Goal: Complete application form: Complete application form

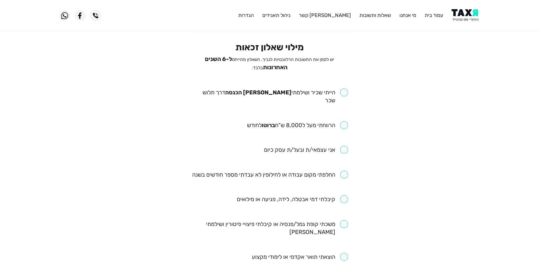
scroll to position [28, 0]
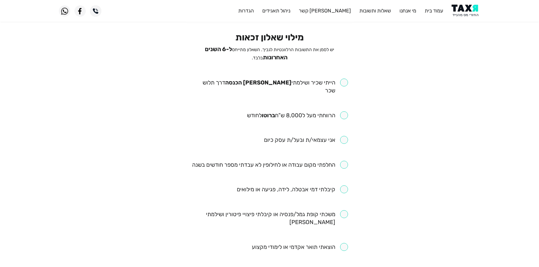
click at [348, 79] on div "מילוי שאלון זכאות יש לסמן את התשובות הרלוונטיות לגביך. השאלון מתייחס ל-6 השנים …" at bounding box center [269, 268] width 165 height 473
click at [347, 80] on input "checkbox" at bounding box center [269, 87] width 157 height 16
checkbox input "true"
click at [343, 111] on input "checkbox" at bounding box center [297, 115] width 101 height 8
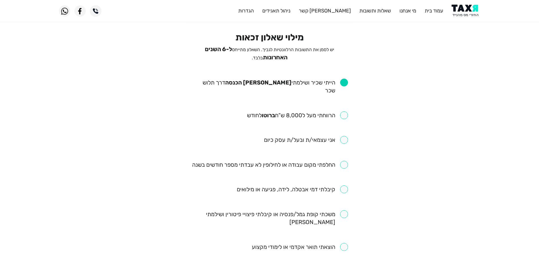
checkbox input "true"
click at [320, 161] on input "checkbox" at bounding box center [270, 165] width 156 height 8
checkbox input "true"
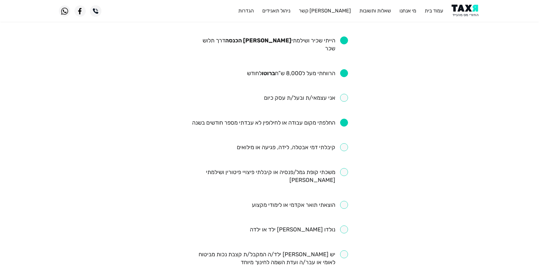
scroll to position [85, 0]
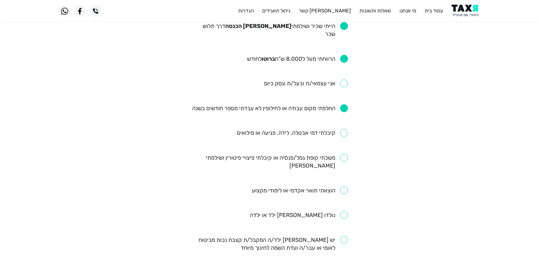
click at [328, 130] on ul "הייתי שכיר ושילמתי מס הכנסה דרך תלוש שכר הרווחתי מעל ל8,000 ש”ח ברוטו לחודש אני…" at bounding box center [269, 219] width 157 height 395
click at [330, 129] on input "checkbox" at bounding box center [292, 133] width 111 height 8
checkbox input "true"
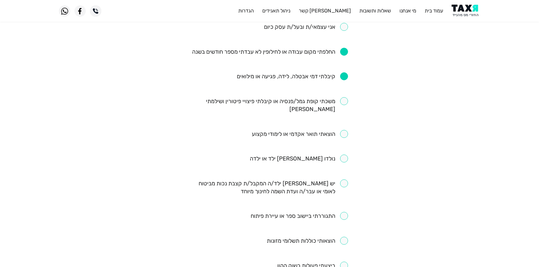
scroll to position [170, 0]
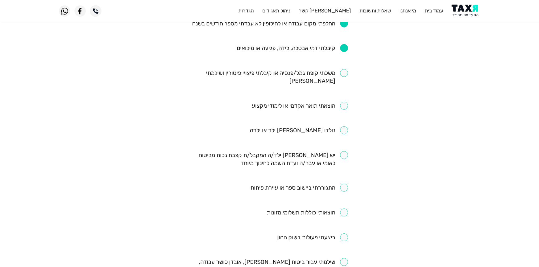
click at [344, 126] on input "checkbox" at bounding box center [299, 130] width 98 height 8
checkbox input "true"
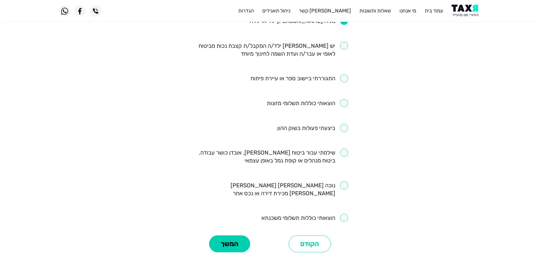
scroll to position [298, 0]
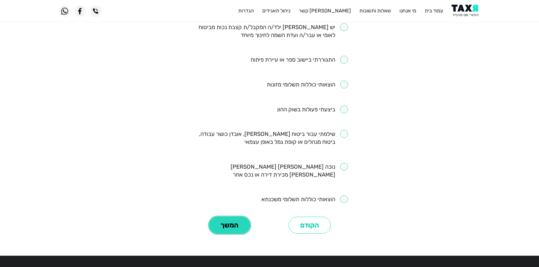
click at [240, 217] on button "המשך" at bounding box center [229, 225] width 41 height 17
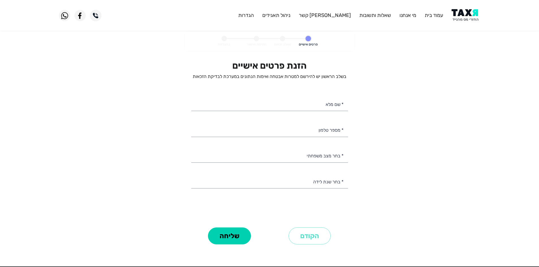
click at [457, 50] on personal-details "פרטים אישיים שאלון זכאות חתימה ואישור בהצלחה הזנת פרטים אישיים בשלב הראשון יש ל…" at bounding box center [269, 147] width 539 height 231
click at [461, 19] on img at bounding box center [465, 15] width 29 height 13
select select
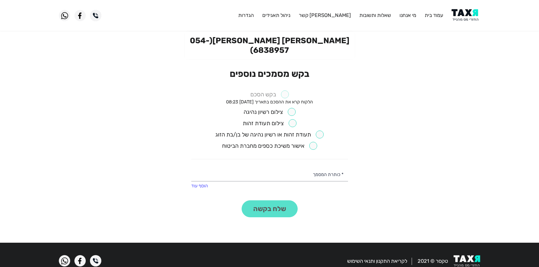
click at [288, 108] on input "checkbox" at bounding box center [270, 112] width 52 height 8
checkbox input "true"
click at [289, 119] on input "checkbox" at bounding box center [270, 123] width 54 height 8
checkbox input "true"
click at [261, 201] on button "שלח בקשה" at bounding box center [270, 209] width 56 height 17
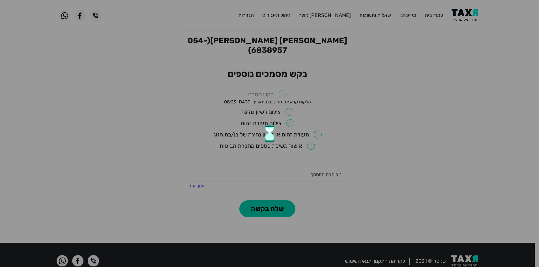
checkbox input "false"
